Goal: Task Accomplishment & Management: Manage account settings

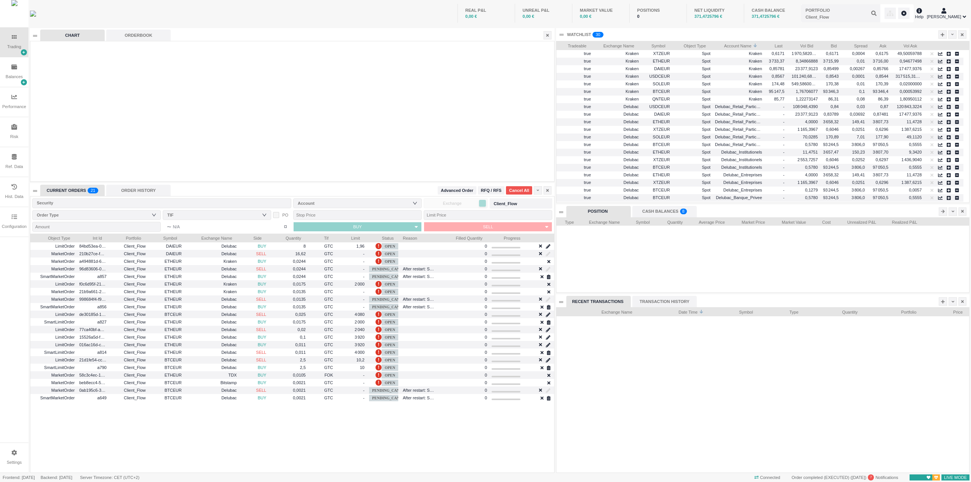
scroll to position [165, 413]
click at [14, 220] on icon at bounding box center [14, 217] width 6 height 6
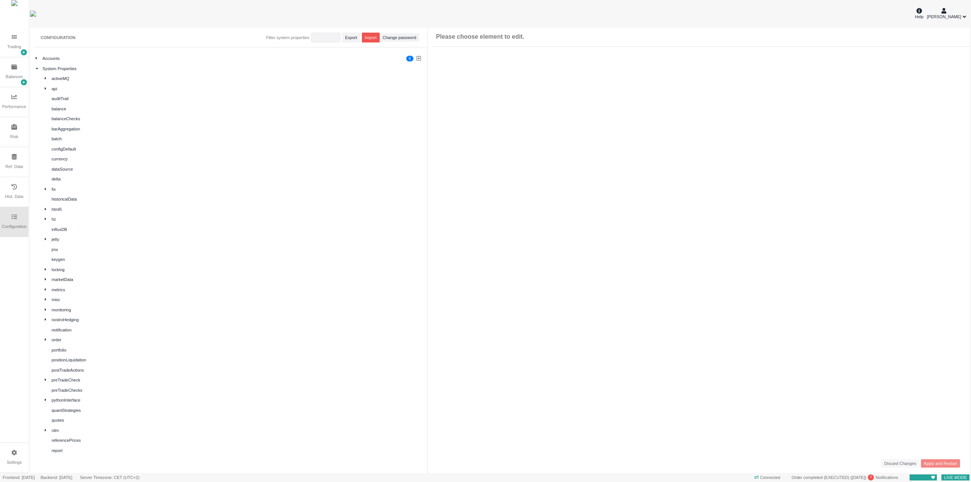
click at [72, 109] on div "balance" at bounding box center [237, 109] width 370 height 6
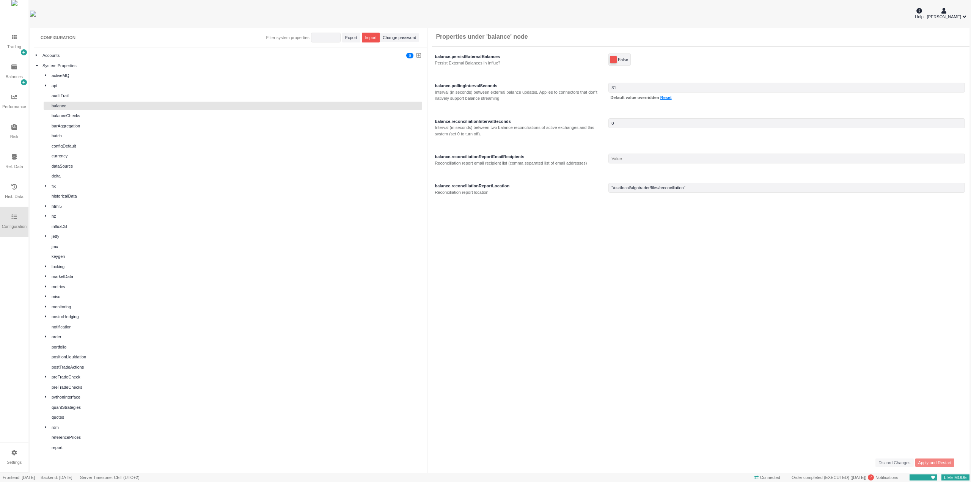
scroll to position [0, 0]
click at [44, 189] on div "fix" at bounding box center [233, 189] width 379 height 9
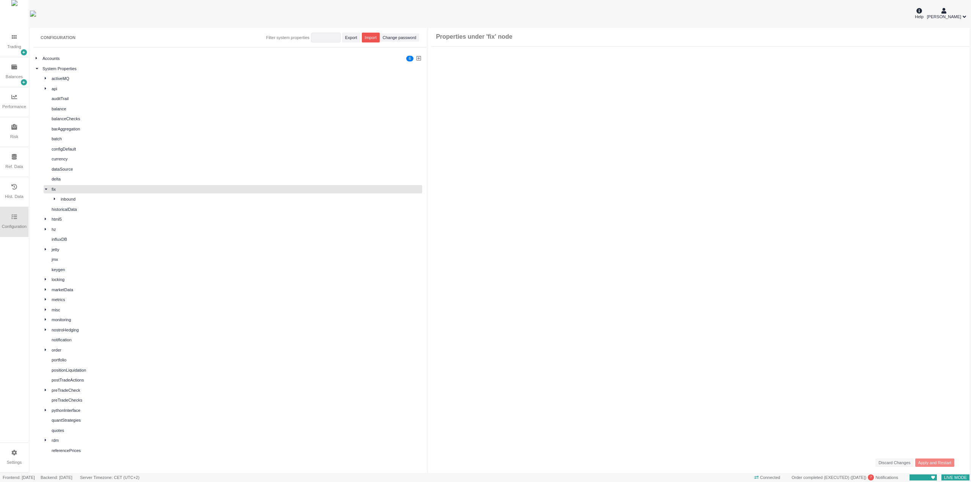
click at [44, 189] on div "fix" at bounding box center [233, 189] width 379 height 9
click at [37, 59] on icon at bounding box center [37, 58] width 2 height 4
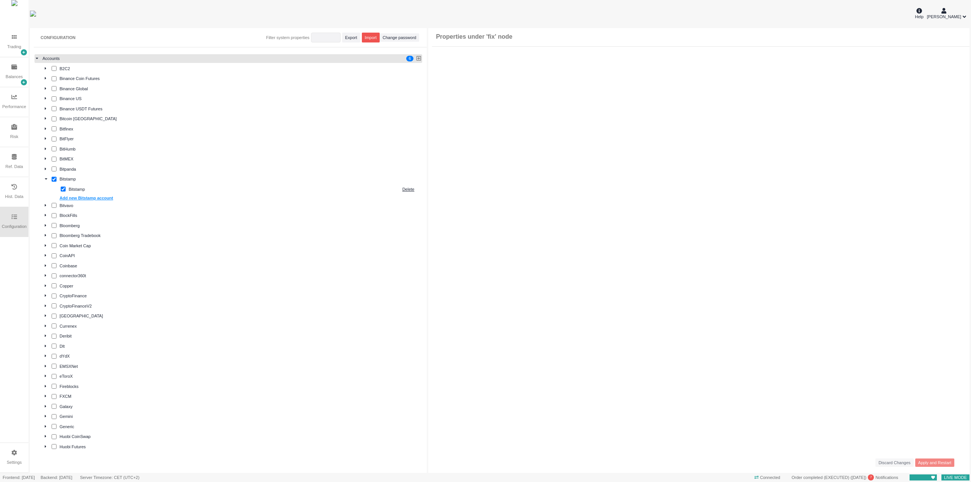
click at [37, 59] on icon at bounding box center [37, 58] width 3 height 4
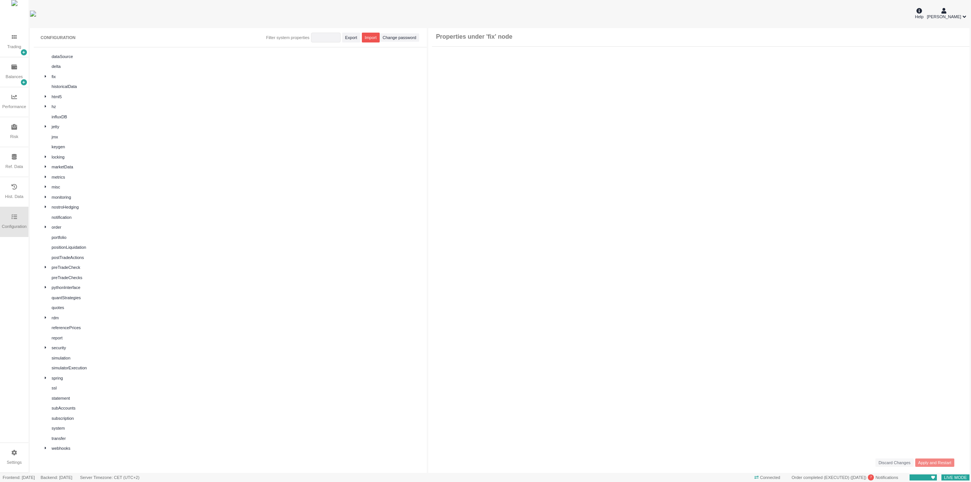
scroll to position [117, 0]
click at [44, 220] on div "order" at bounding box center [233, 223] width 379 height 9
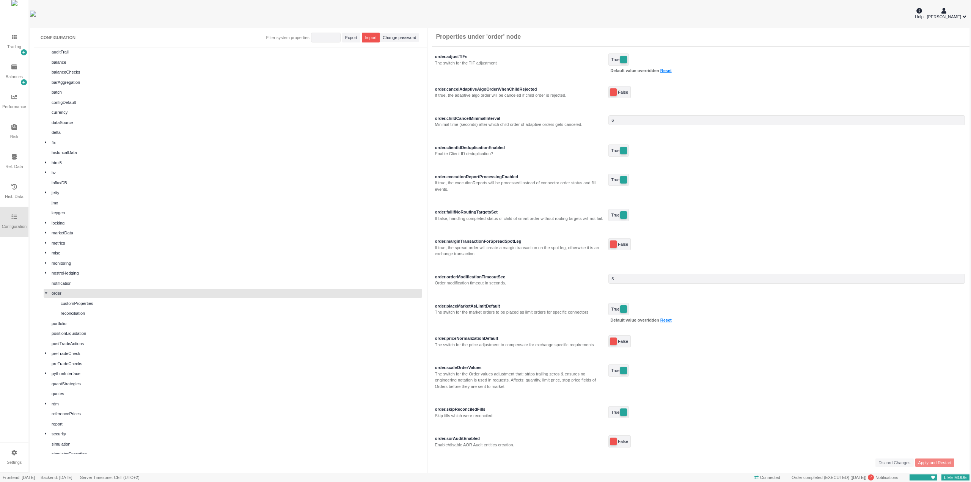
scroll to position [0, 0]
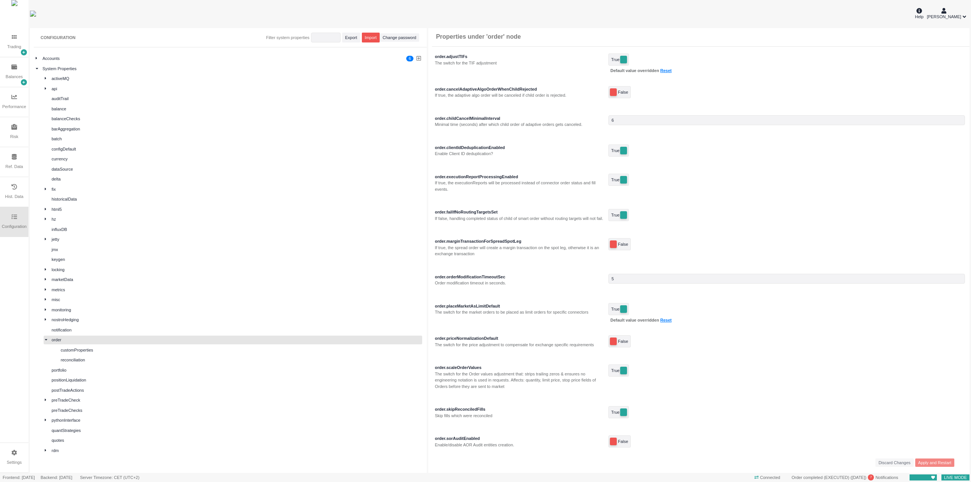
click at [37, 58] on icon at bounding box center [37, 58] width 2 height 4
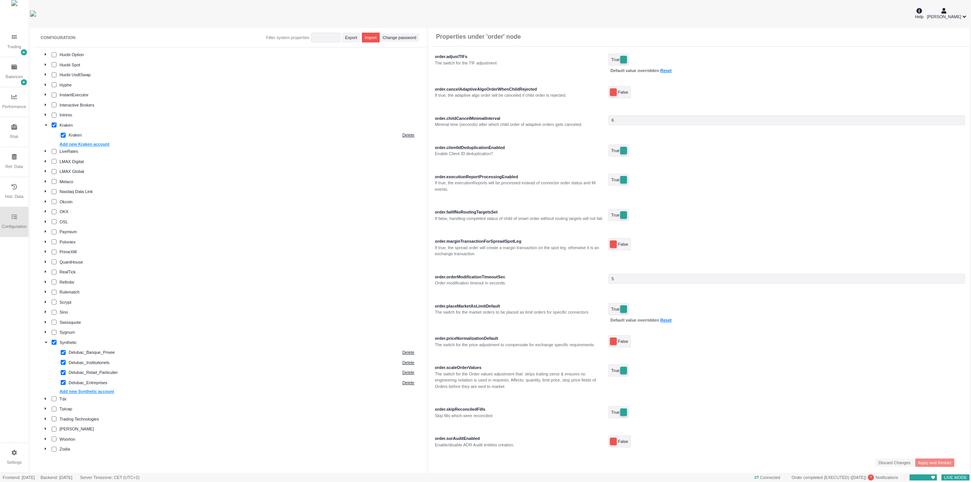
scroll to position [493, 0]
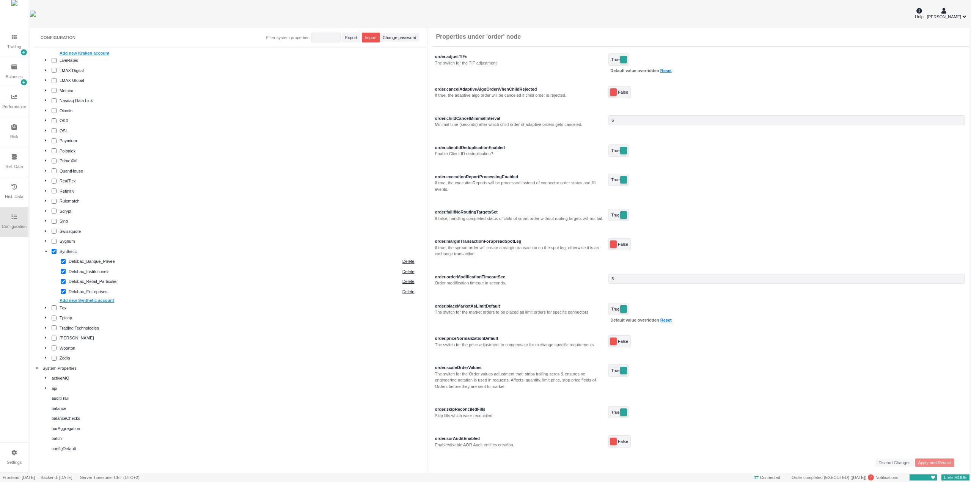
click at [47, 306] on div at bounding box center [48, 308] width 7 height 6
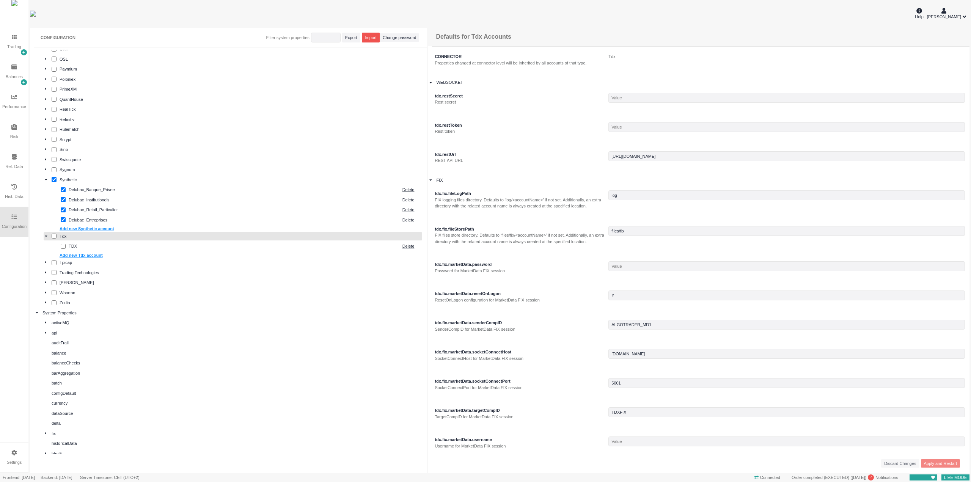
scroll to position [569, 0]
click at [14, 72] on div "Balances" at bounding box center [14, 72] width 28 height 30
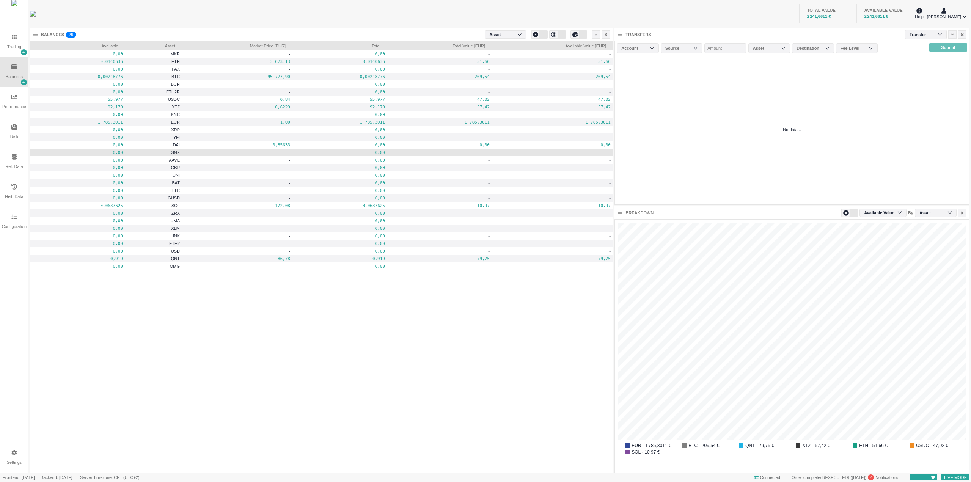
scroll to position [253, 354]
click at [12, 158] on icon at bounding box center [14, 157] width 5 height 6
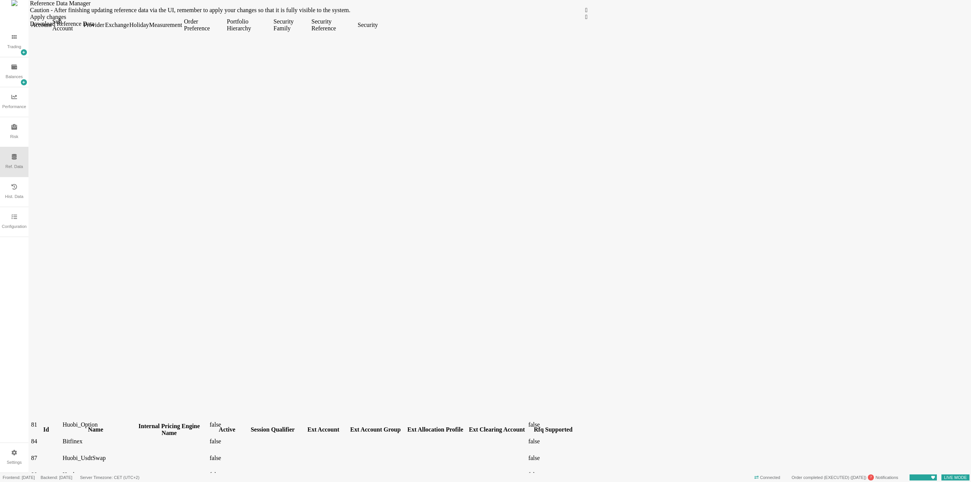
scroll to position [0, 0]
click at [13, 214] on div "Configuration" at bounding box center [14, 222] width 28 height 30
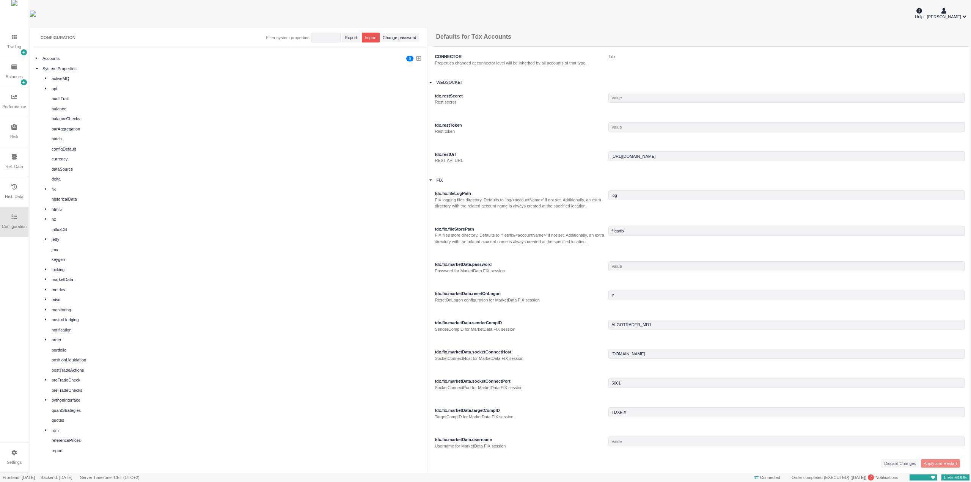
click at [36, 60] on icon at bounding box center [37, 58] width 2 height 4
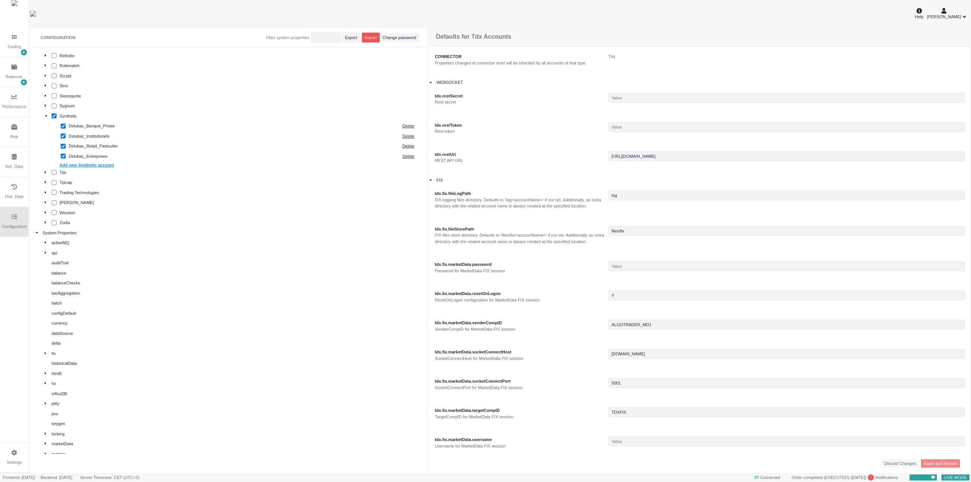
scroll to position [759, 0]
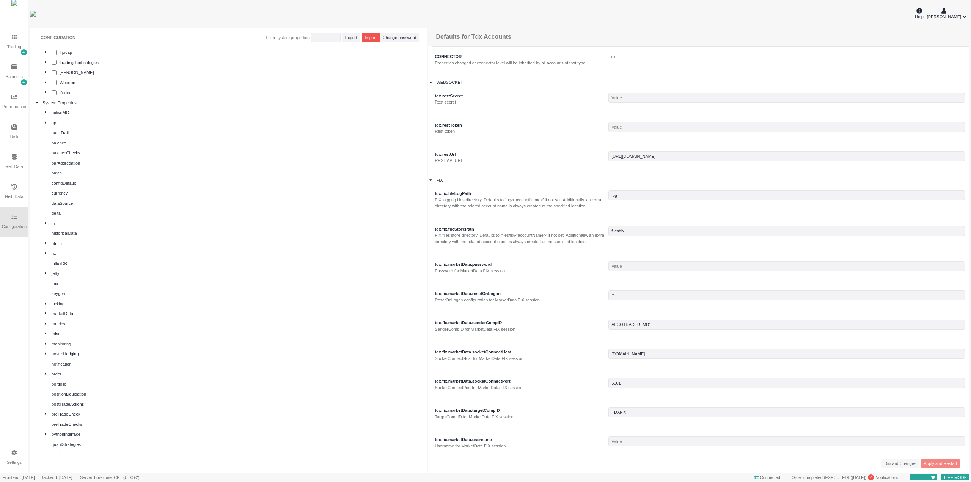
click at [15, 45] on div "Trading" at bounding box center [14, 47] width 14 height 6
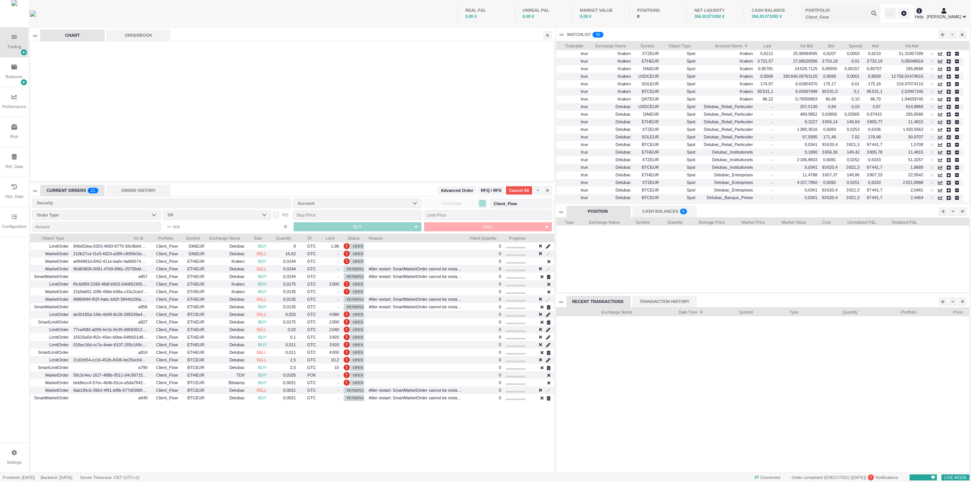
scroll to position [239, 524]
click at [158, 190] on div "ORDER HISTORY" at bounding box center [138, 190] width 65 height 11
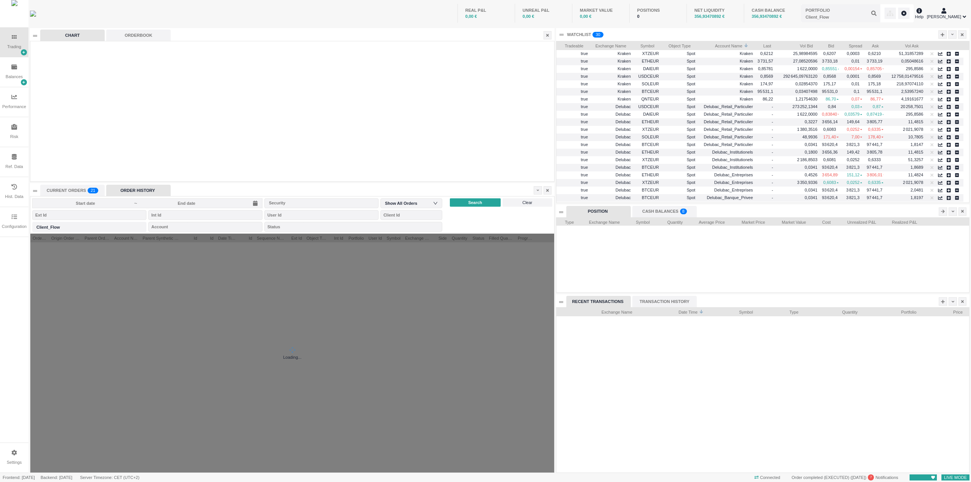
scroll to position [8, 102]
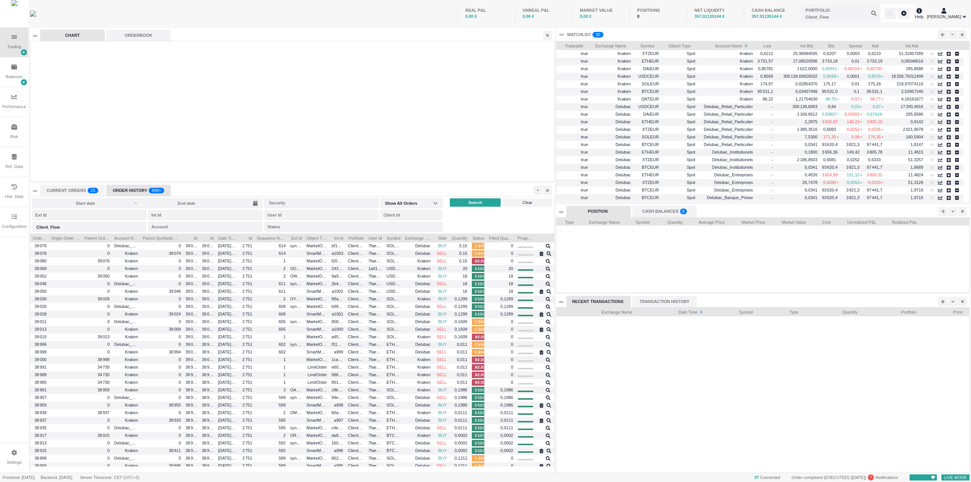
click at [157, 188] on sup "999+" at bounding box center [157, 191] width 16 height 6
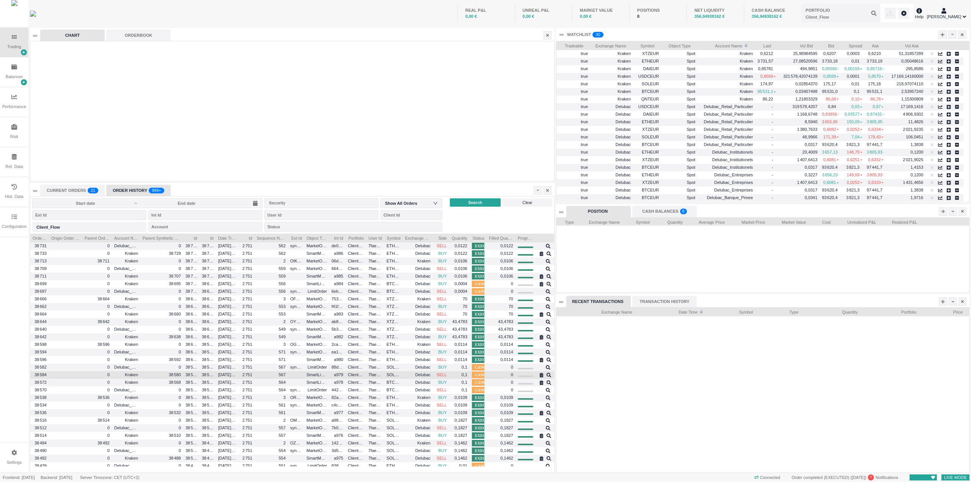
scroll to position [0, 0]
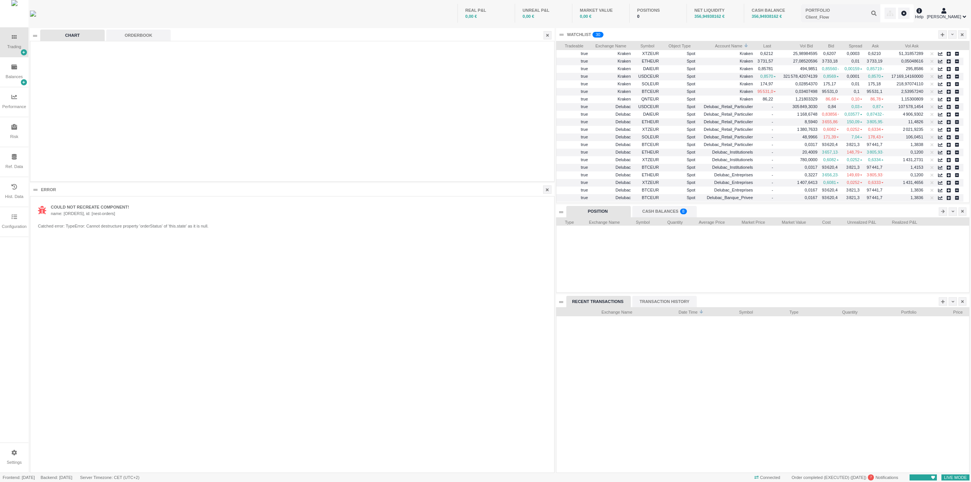
click at [13, 217] on icon at bounding box center [14, 217] width 6 height 6
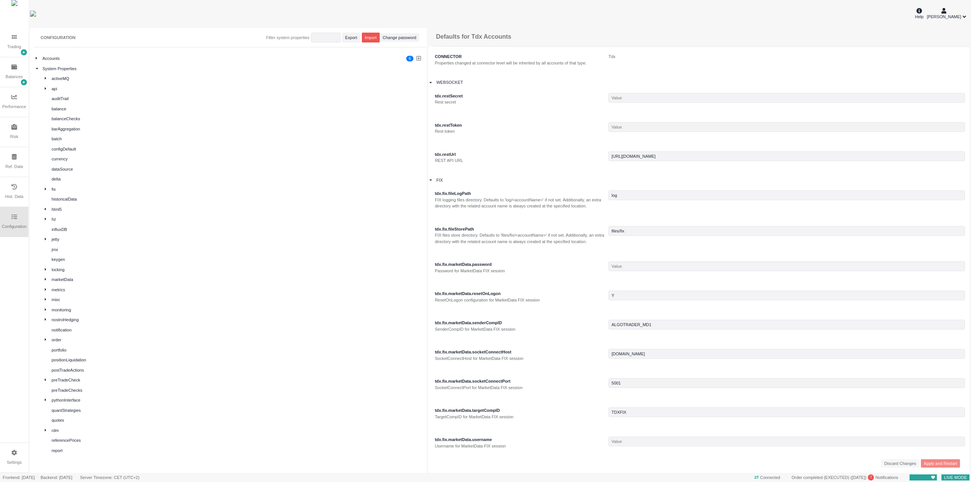
click at [12, 42] on div "Trading" at bounding box center [14, 42] width 28 height 30
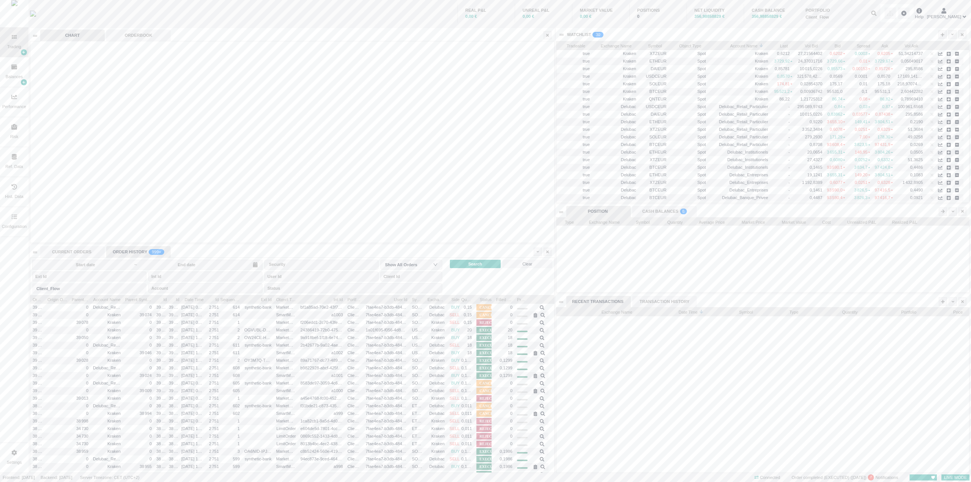
scroll to position [178, 524]
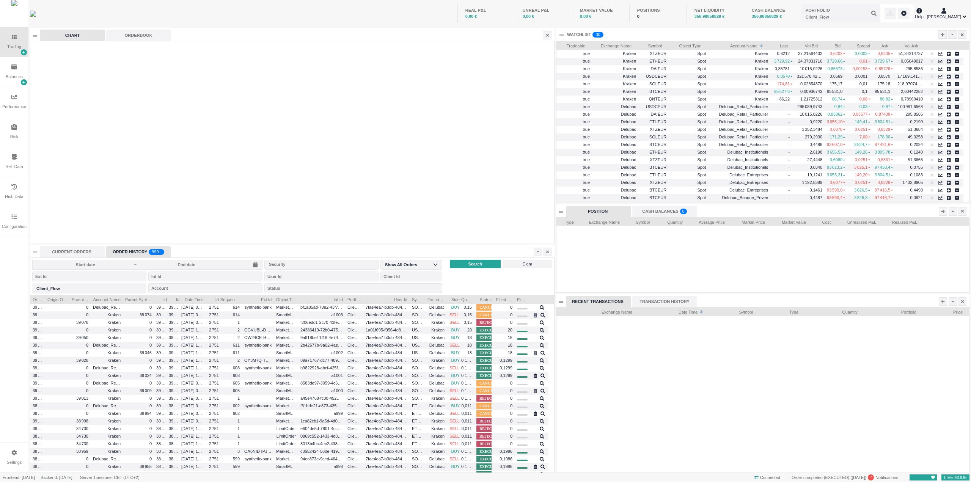
click at [596, 270] on div at bounding box center [763, 259] width 413 height 67
